Goal: Check status: Check status

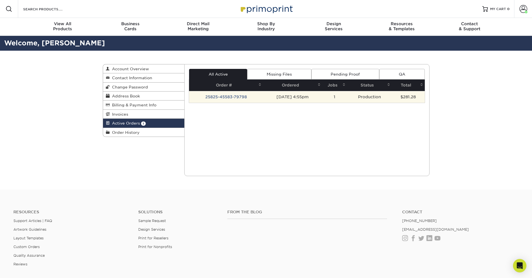
click at [212, 97] on td "25825-45583-79798" at bounding box center [226, 97] width 74 height 12
click at [245, 95] on td "25825-45583-79798" at bounding box center [226, 97] width 74 height 12
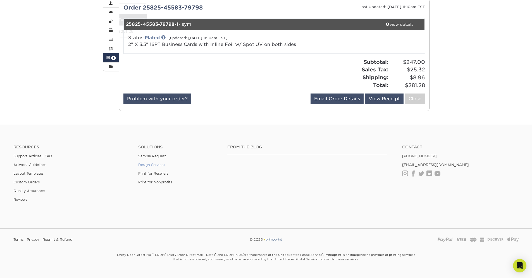
scroll to position [76, 0]
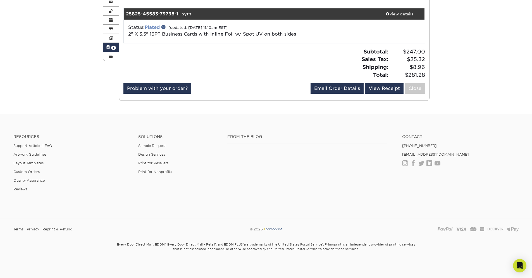
click at [153, 26] on link "Plated" at bounding box center [152, 27] width 15 height 5
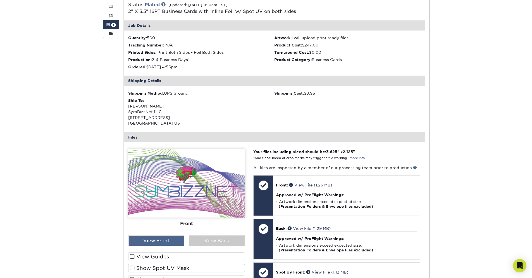
scroll to position [176, 0]
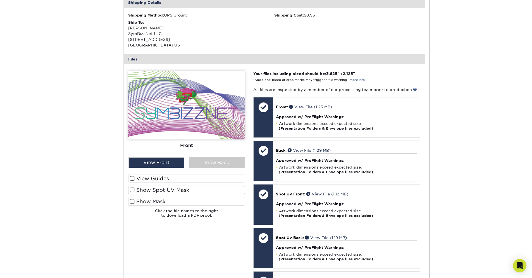
click at [146, 180] on label "View Guides" at bounding box center [186, 178] width 117 height 9
click at [0, 0] on input "View Guides" at bounding box center [0, 0] width 0 height 0
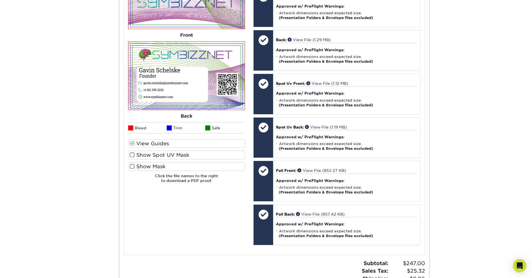
scroll to position [210, 0]
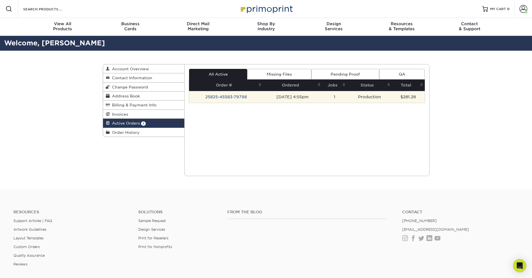
click at [219, 98] on td "25825-45583-79798" at bounding box center [226, 97] width 74 height 12
click at [244, 100] on td "25825-45583-79798" at bounding box center [226, 97] width 74 height 12
